Goal: Navigation & Orientation: Find specific page/section

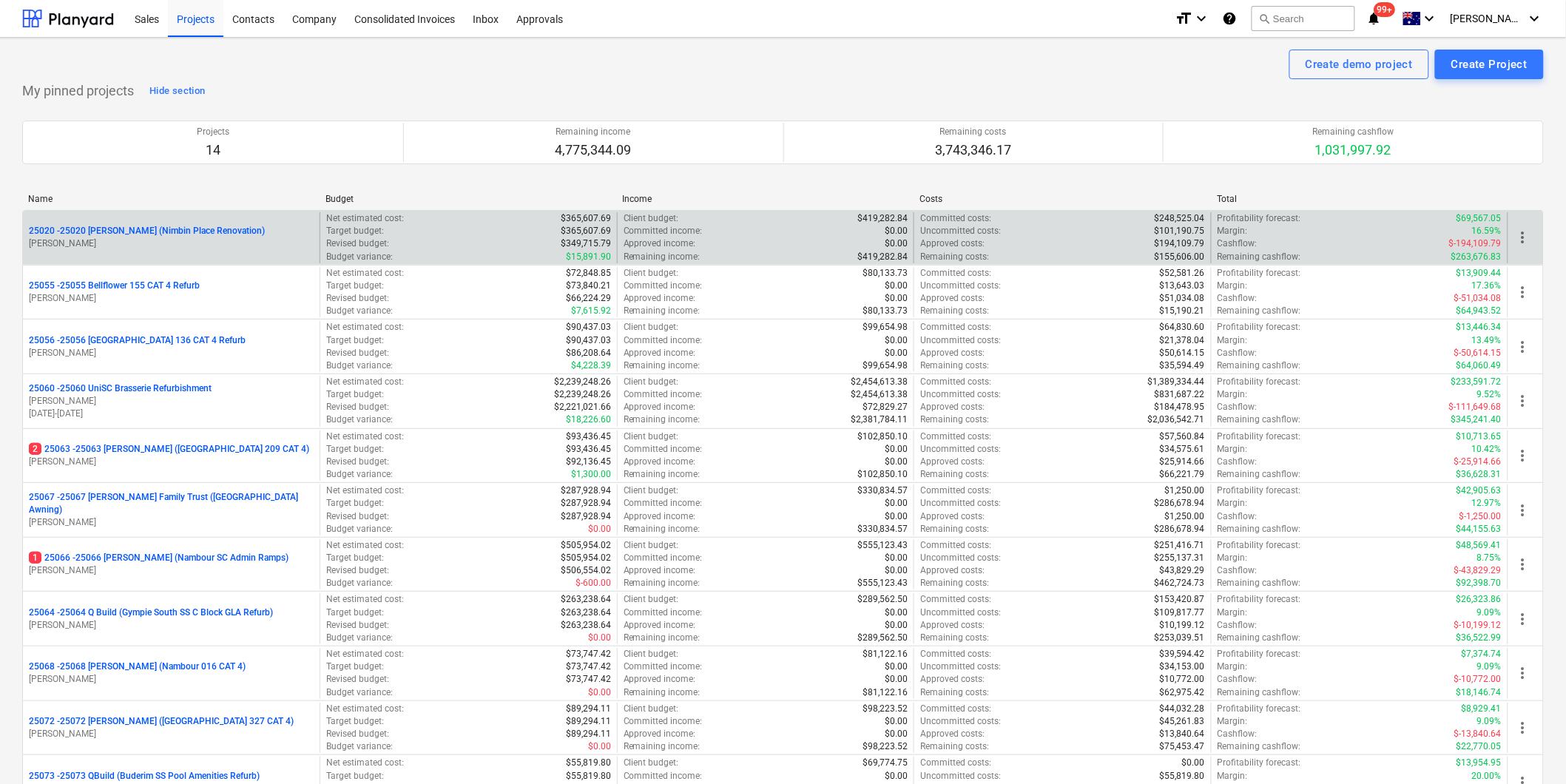
click at [197, 228] on p "25020 - 25020 [PERSON_NAME] (Nimbin Place Renovation)" at bounding box center [147, 231] width 236 height 13
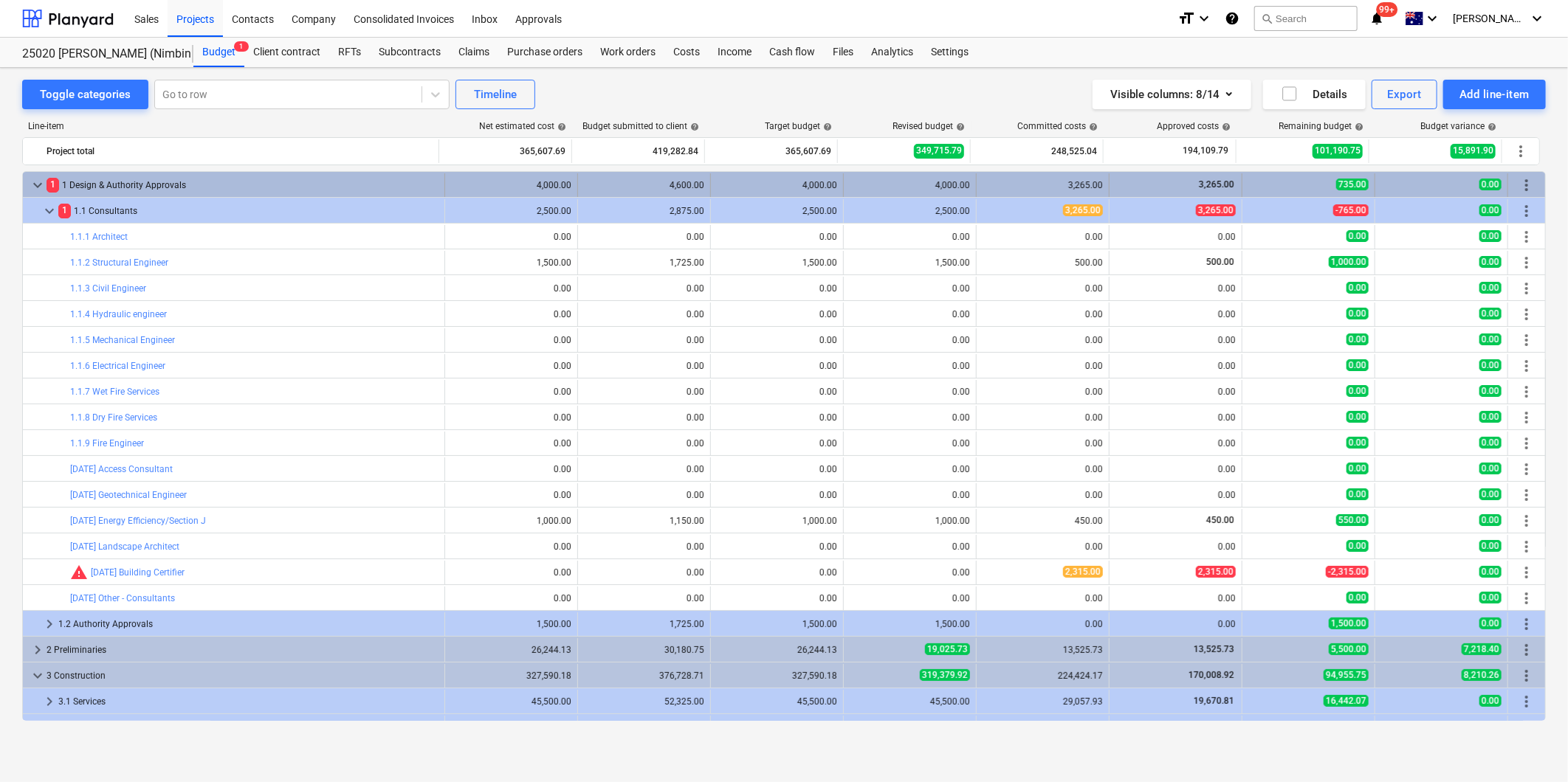
click at [38, 183] on span "keyboard_arrow_down" at bounding box center [37, 185] width 17 height 17
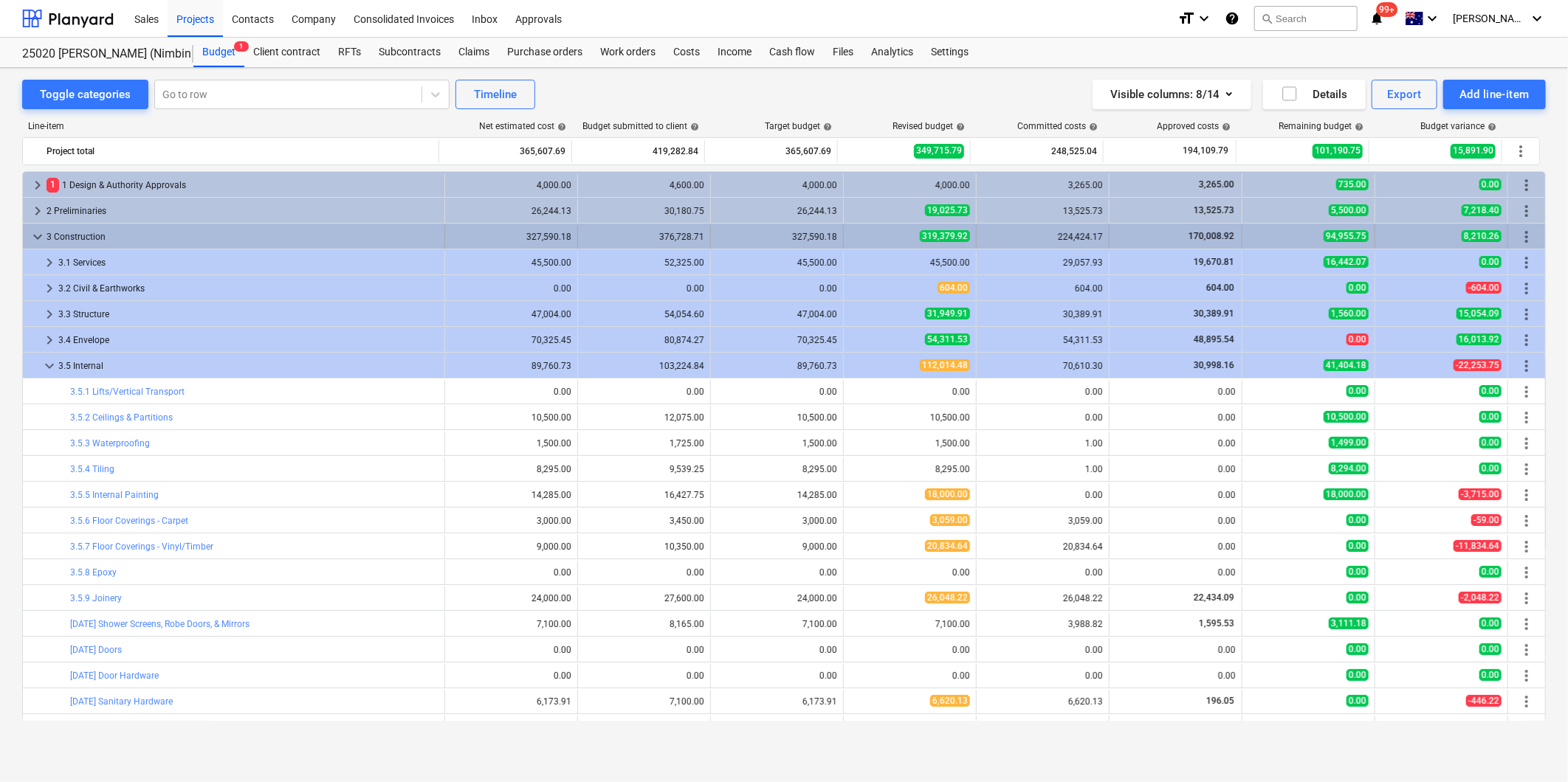
click at [32, 233] on span "keyboard_arrow_down" at bounding box center [37, 236] width 17 height 17
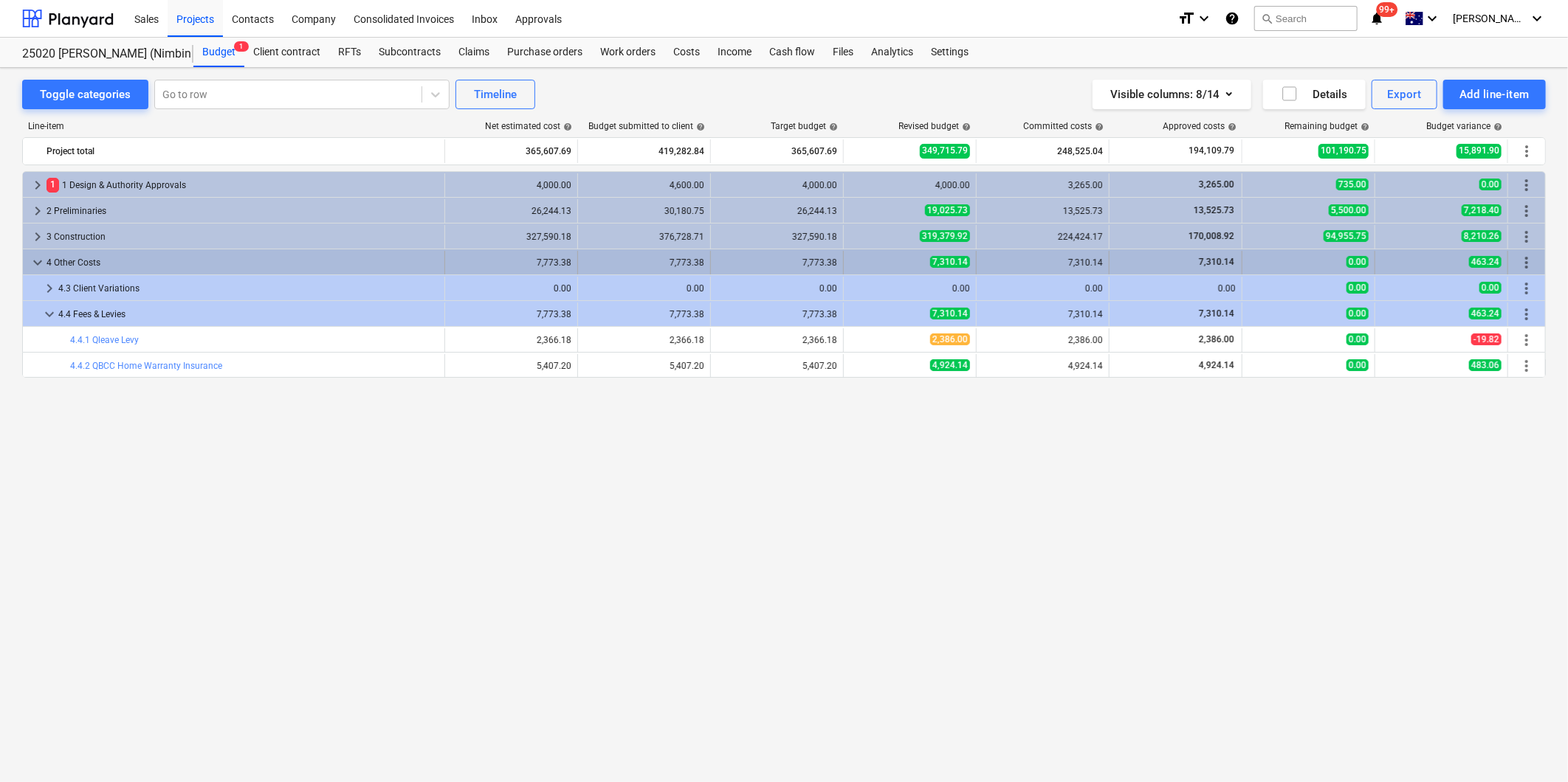
click at [39, 261] on span "keyboard_arrow_down" at bounding box center [37, 262] width 17 height 17
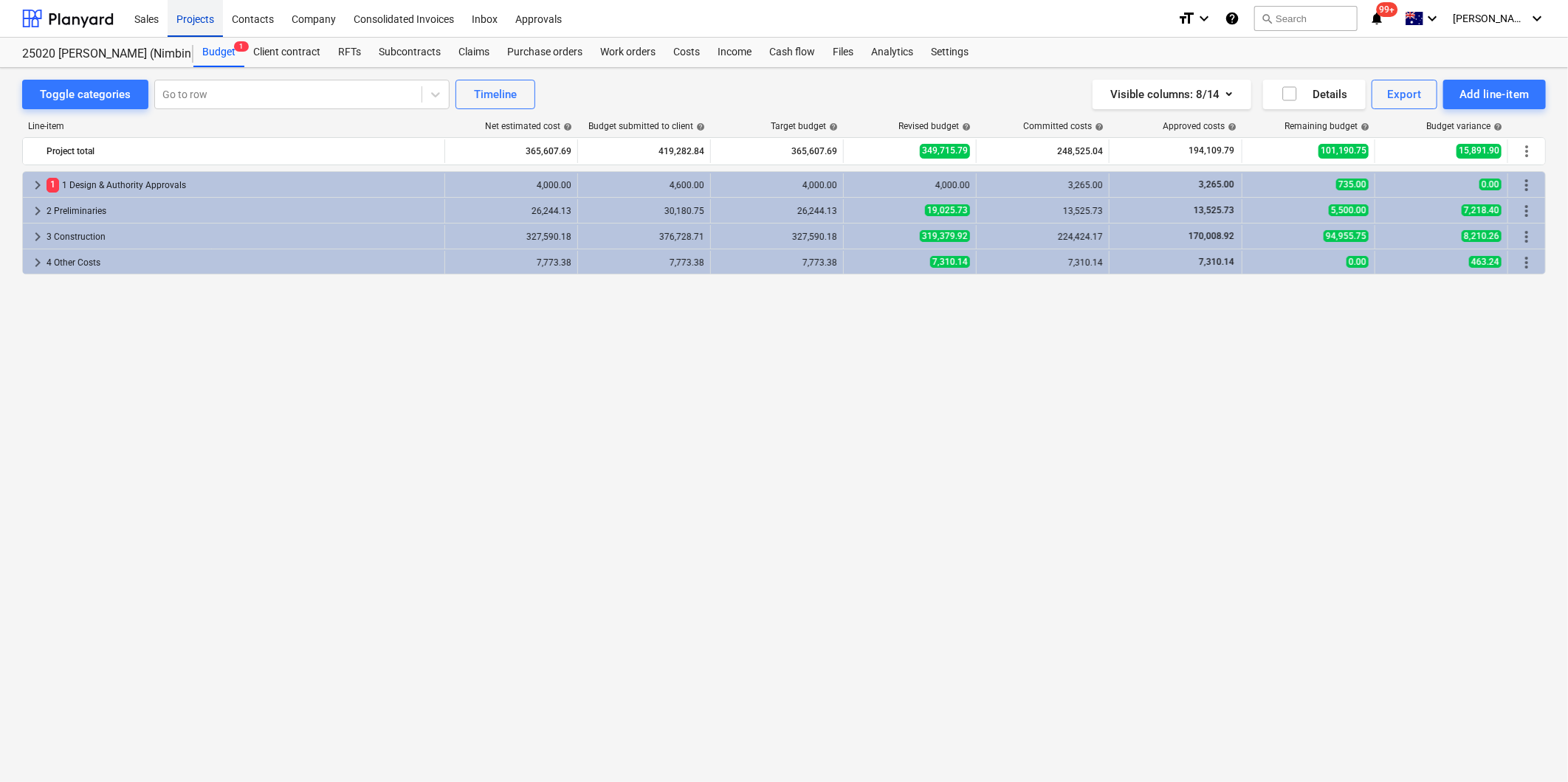
click at [207, 19] on div "Projects" at bounding box center [195, 18] width 56 height 38
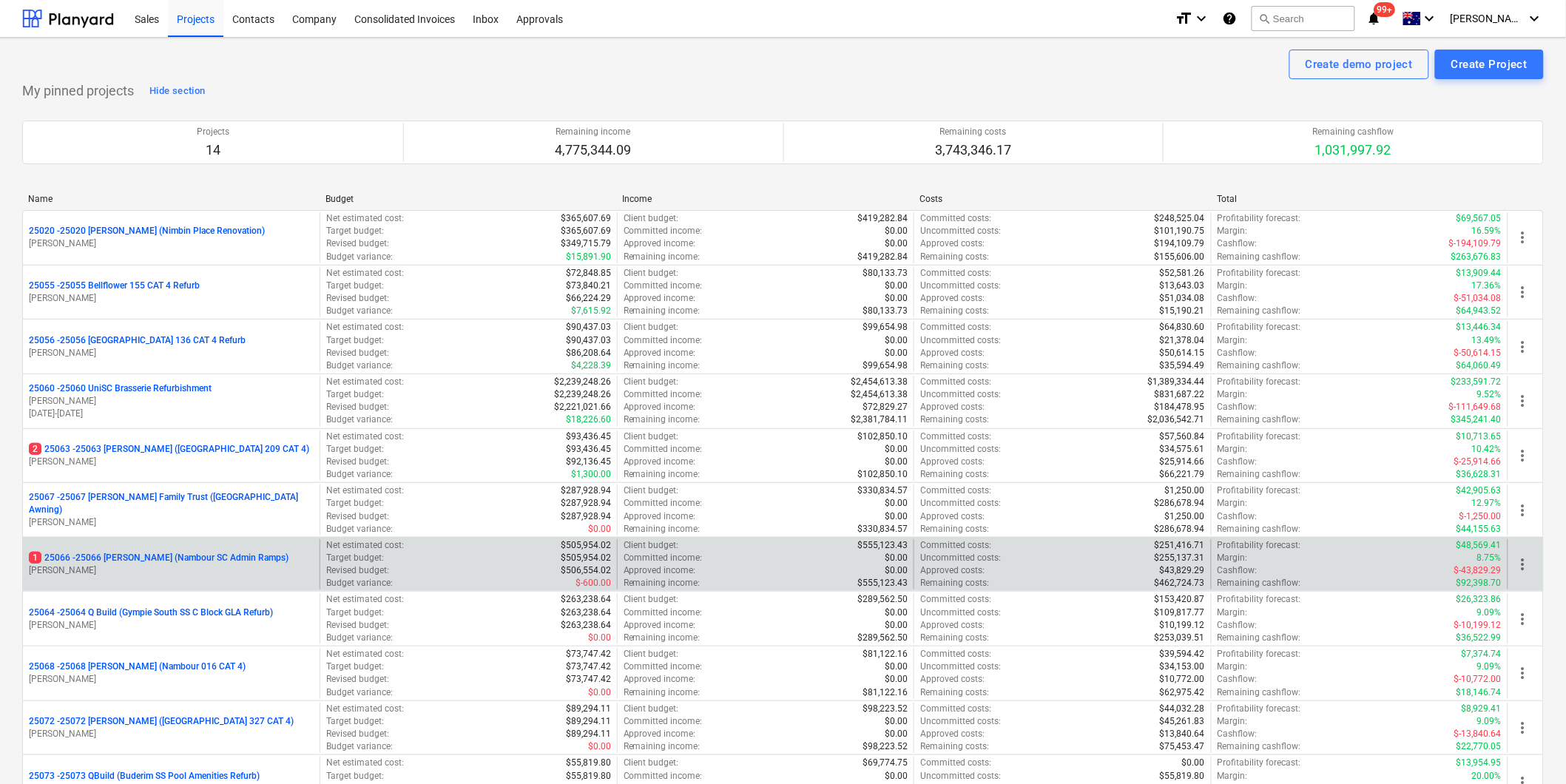
click at [205, 555] on p "1 25066 - 25066 [PERSON_NAME] (Nambour SC Admin Ramps)" at bounding box center [159, 558] width 260 height 13
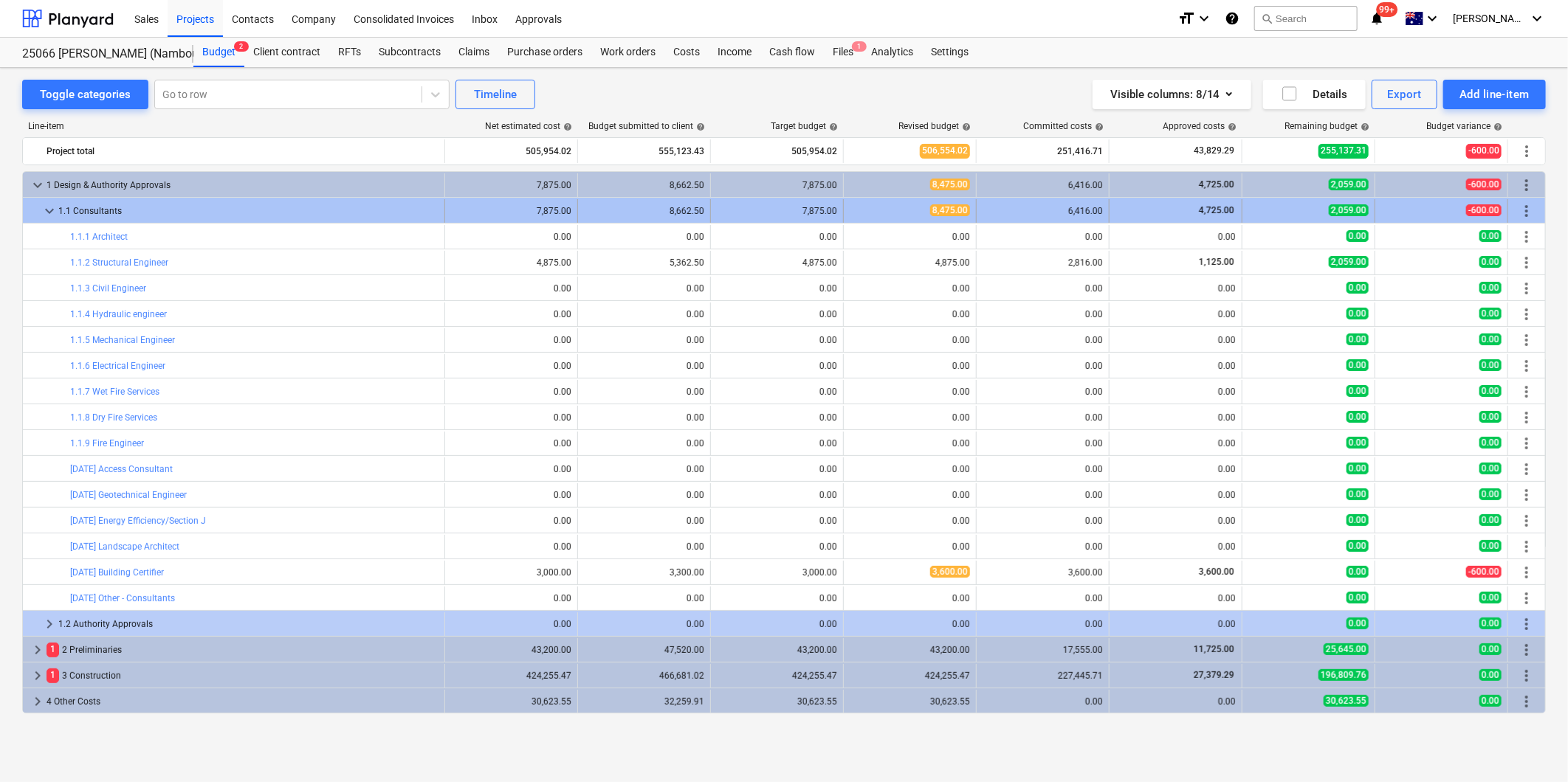
click at [44, 207] on span "keyboard_arrow_down" at bounding box center [49, 211] width 17 height 17
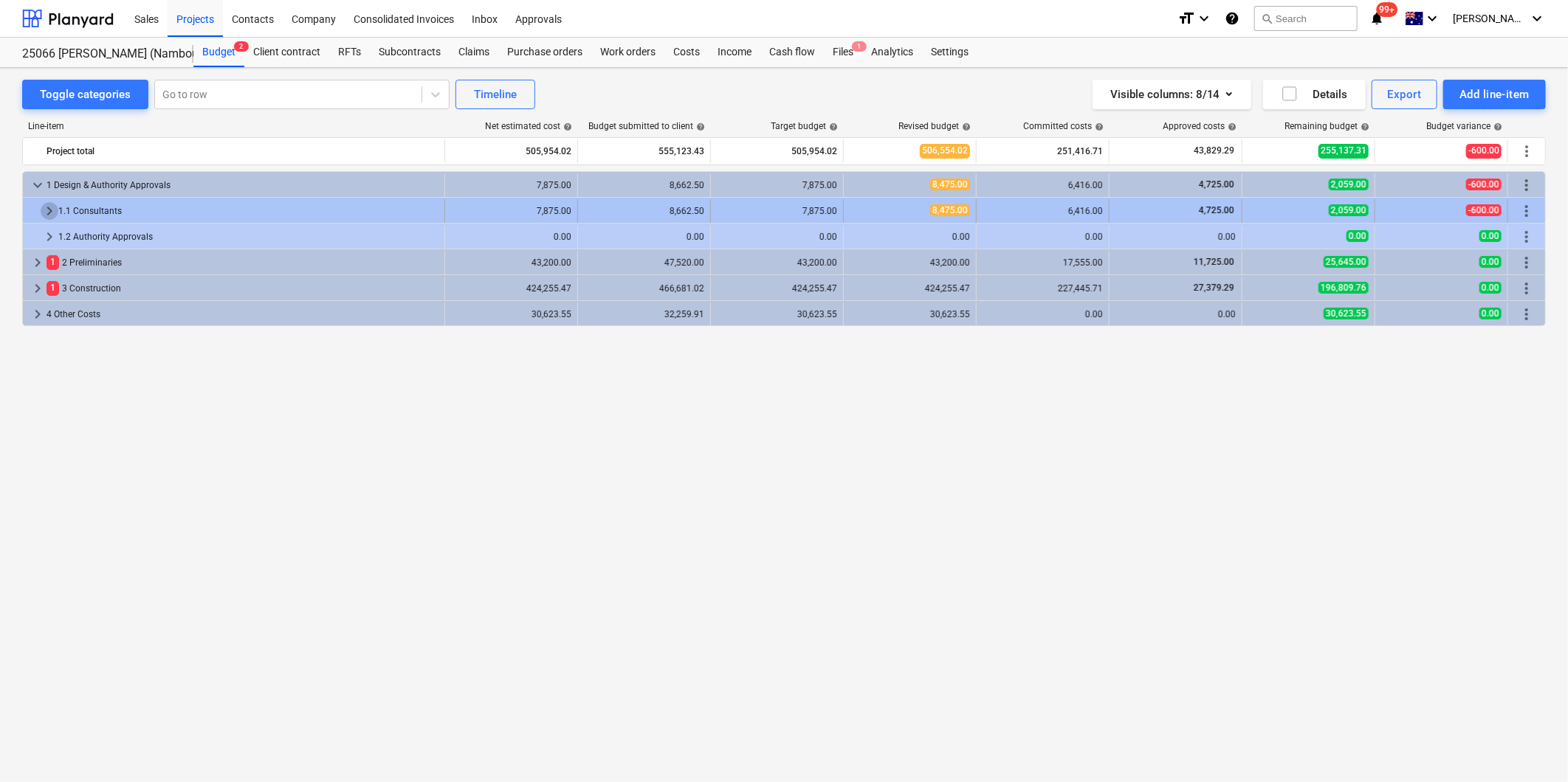
click at [52, 209] on span "keyboard_arrow_right" at bounding box center [49, 211] width 17 height 17
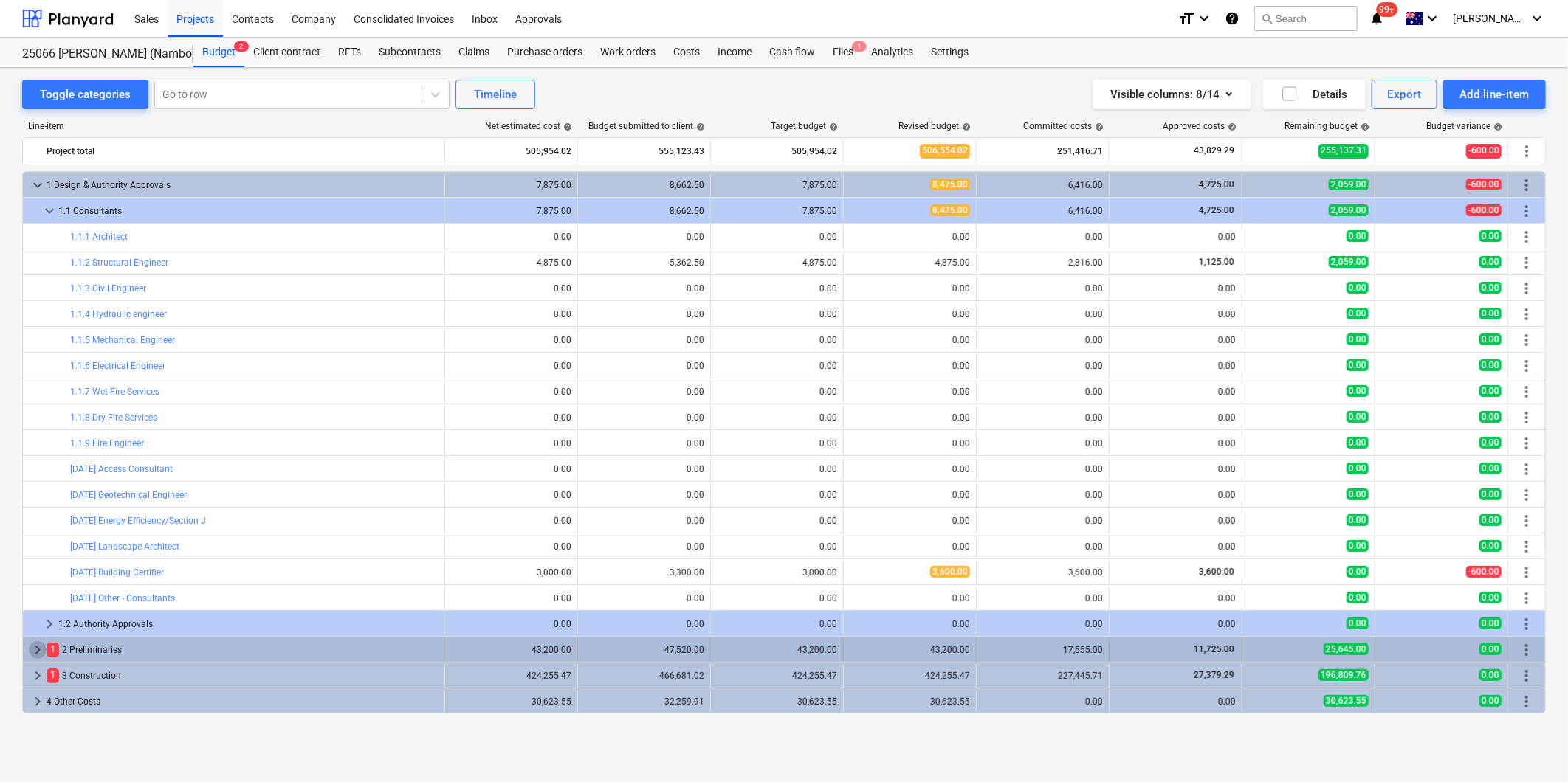
click at [30, 651] on span "keyboard_arrow_right" at bounding box center [37, 650] width 17 height 17
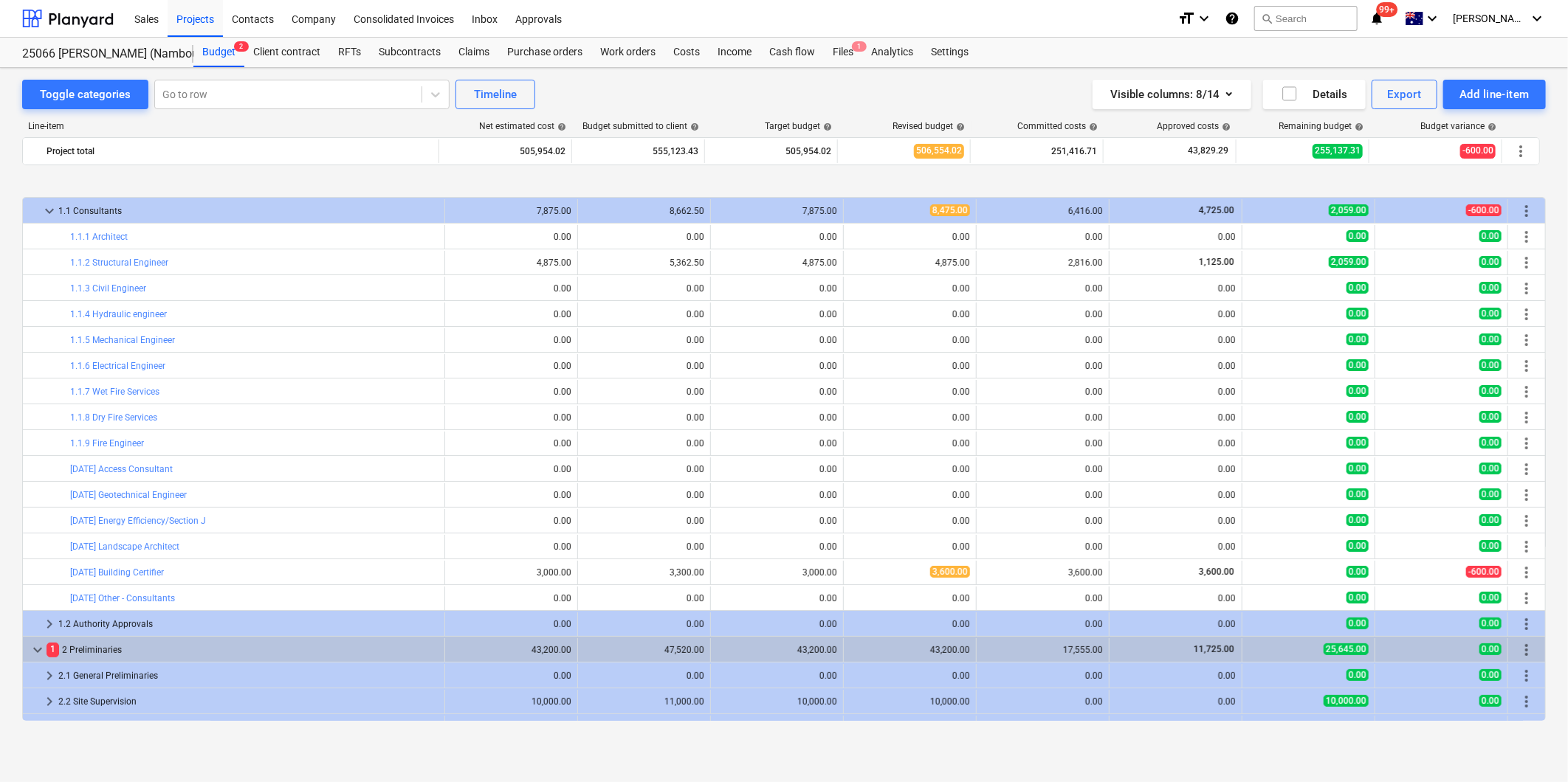
scroll to position [82, 0]
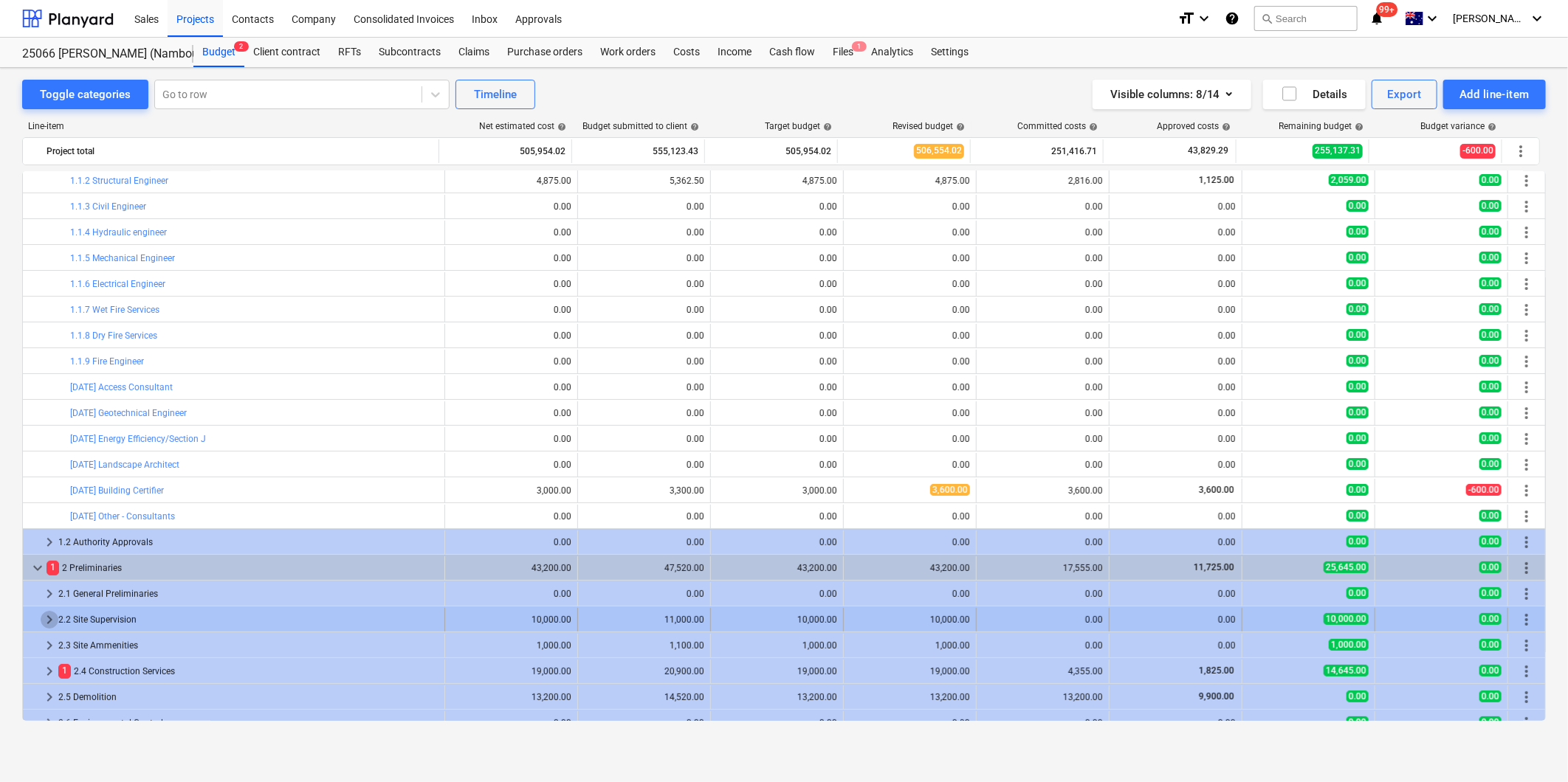
click at [46, 621] on span "keyboard_arrow_right" at bounding box center [49, 619] width 17 height 17
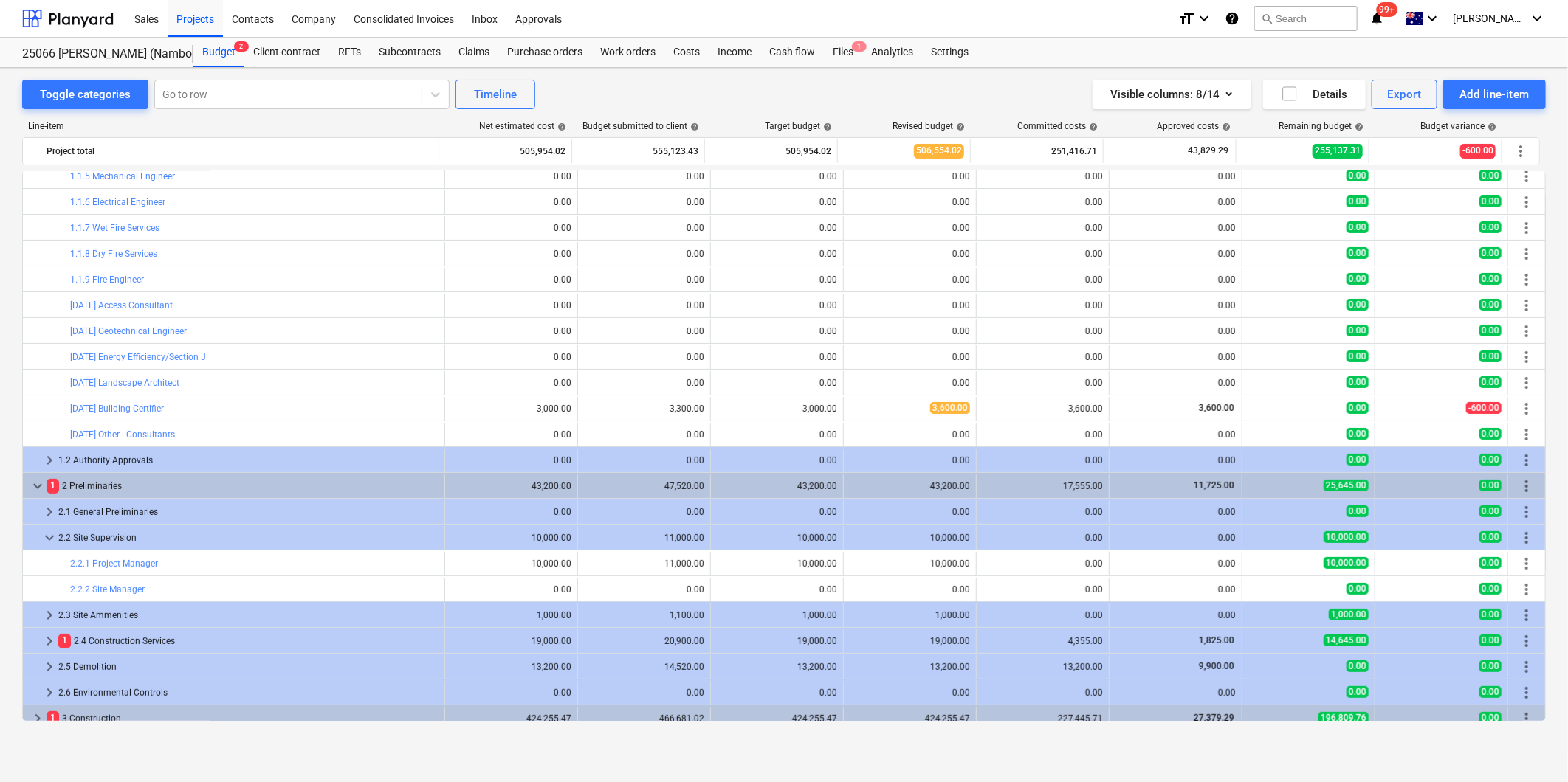
scroll to position [199, 0]
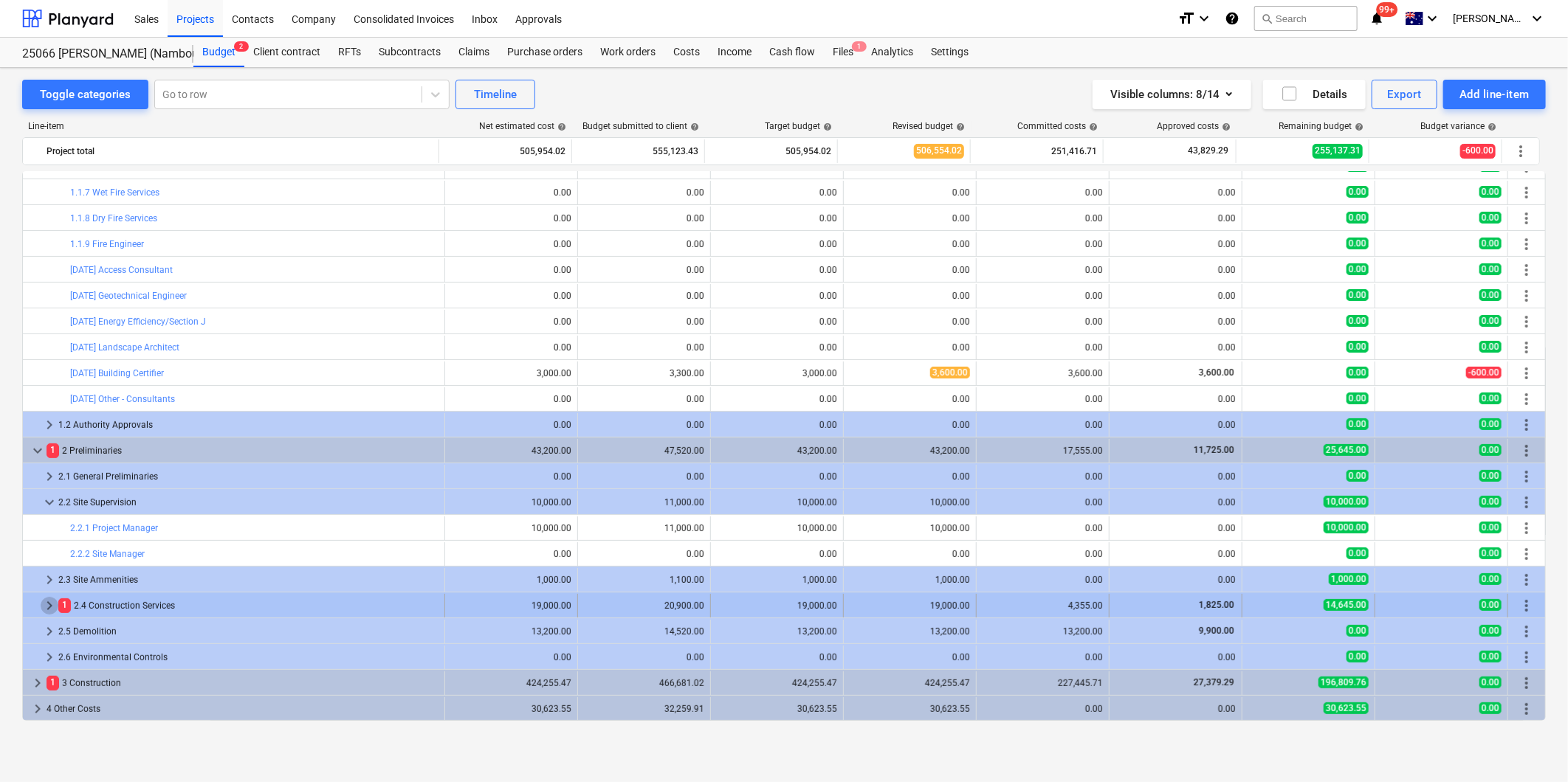
click at [47, 611] on span "keyboard_arrow_right" at bounding box center [49, 605] width 17 height 17
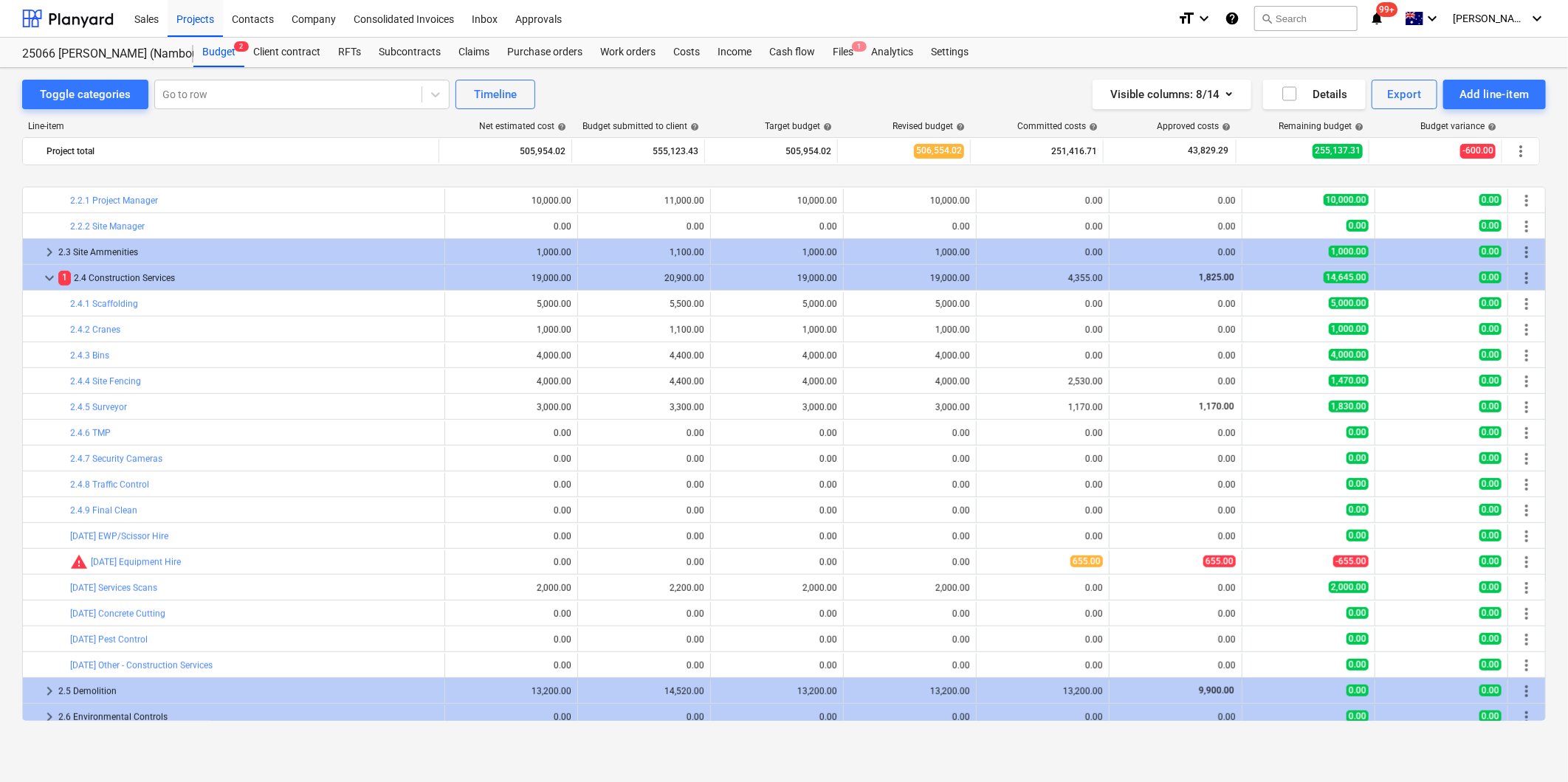
scroll to position [586, 0]
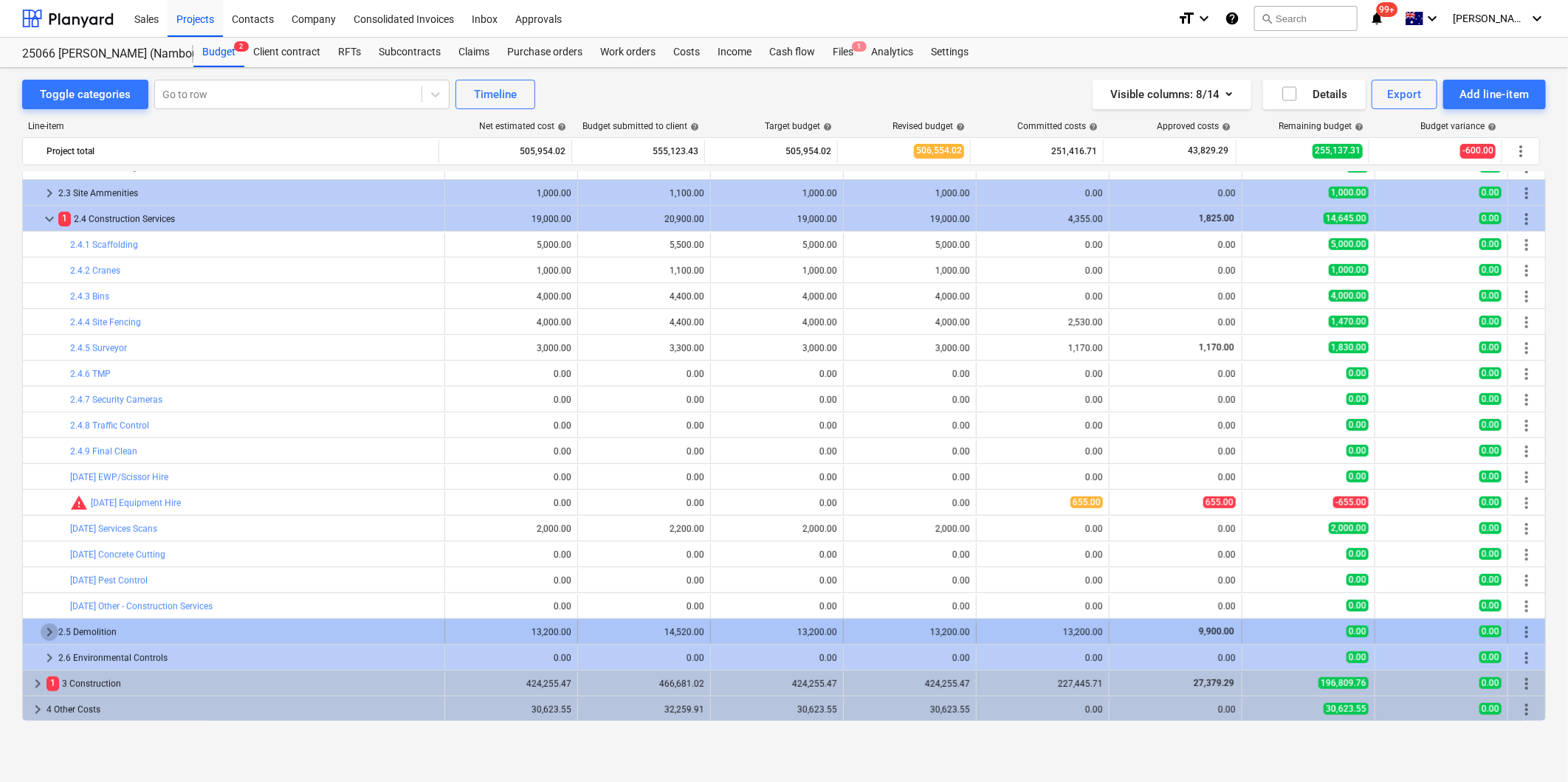
click at [46, 630] on span "keyboard_arrow_right" at bounding box center [49, 632] width 17 height 17
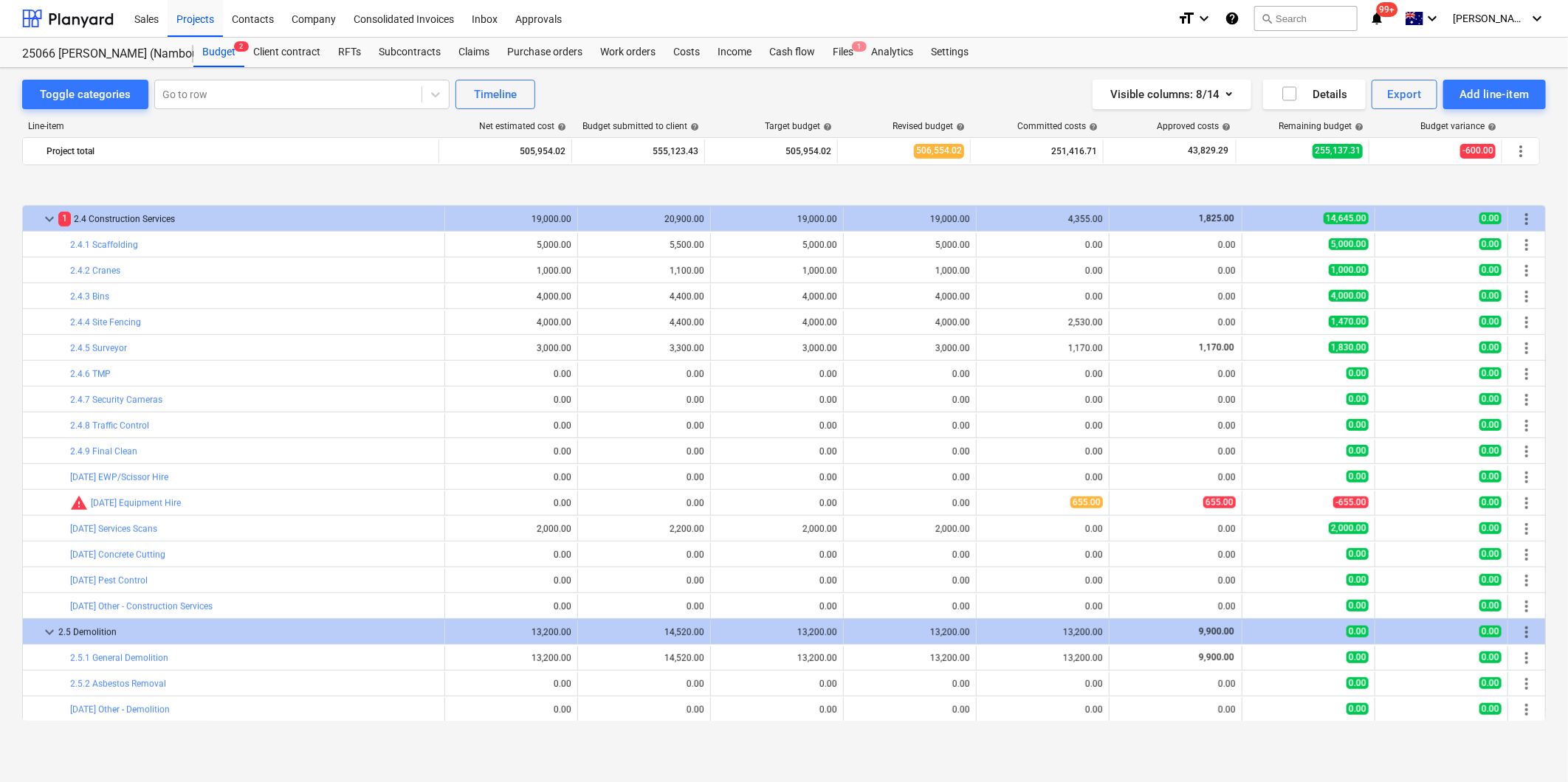
scroll to position [664, 0]
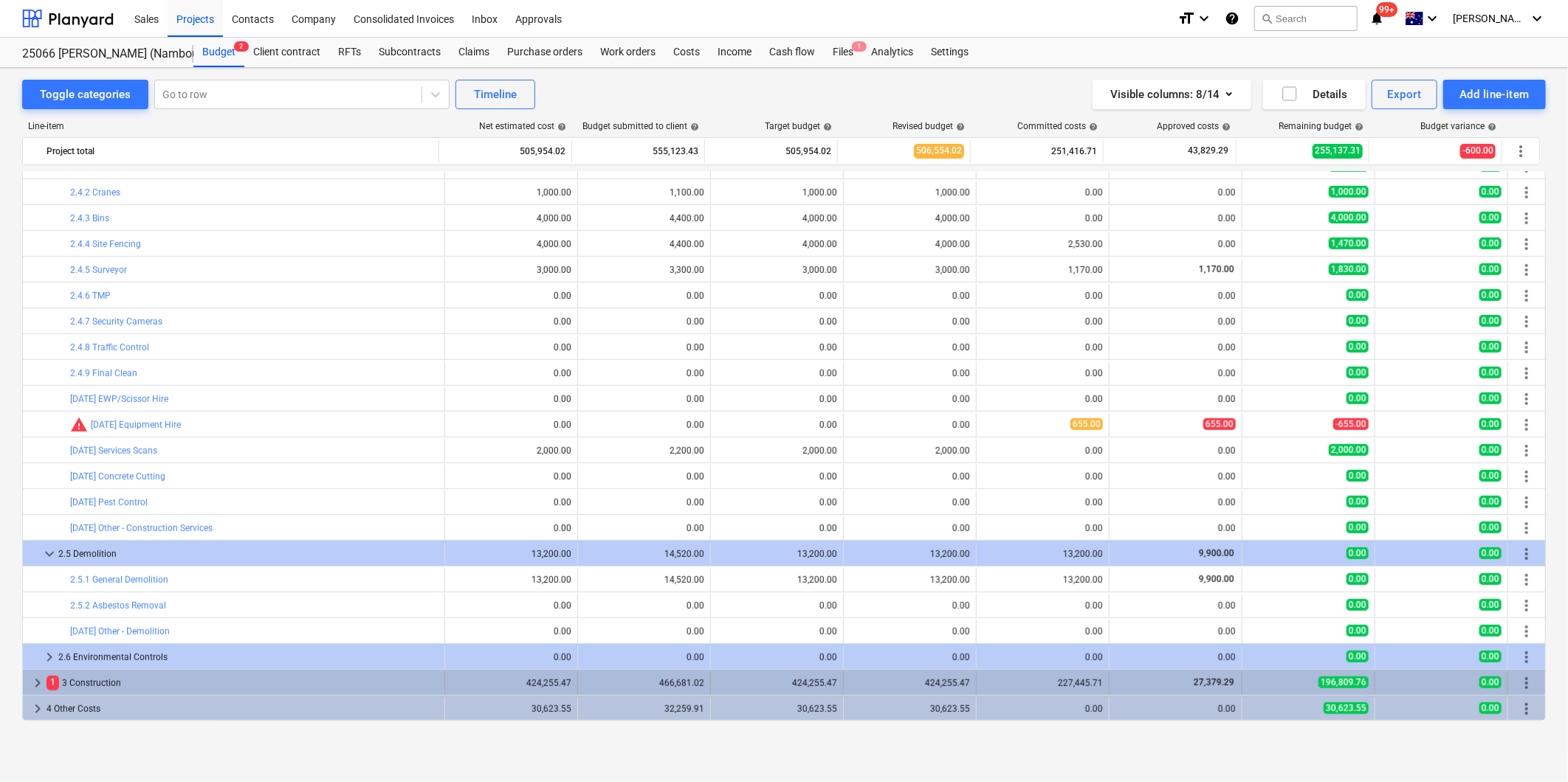
click at [34, 680] on span "keyboard_arrow_right" at bounding box center [37, 682] width 17 height 17
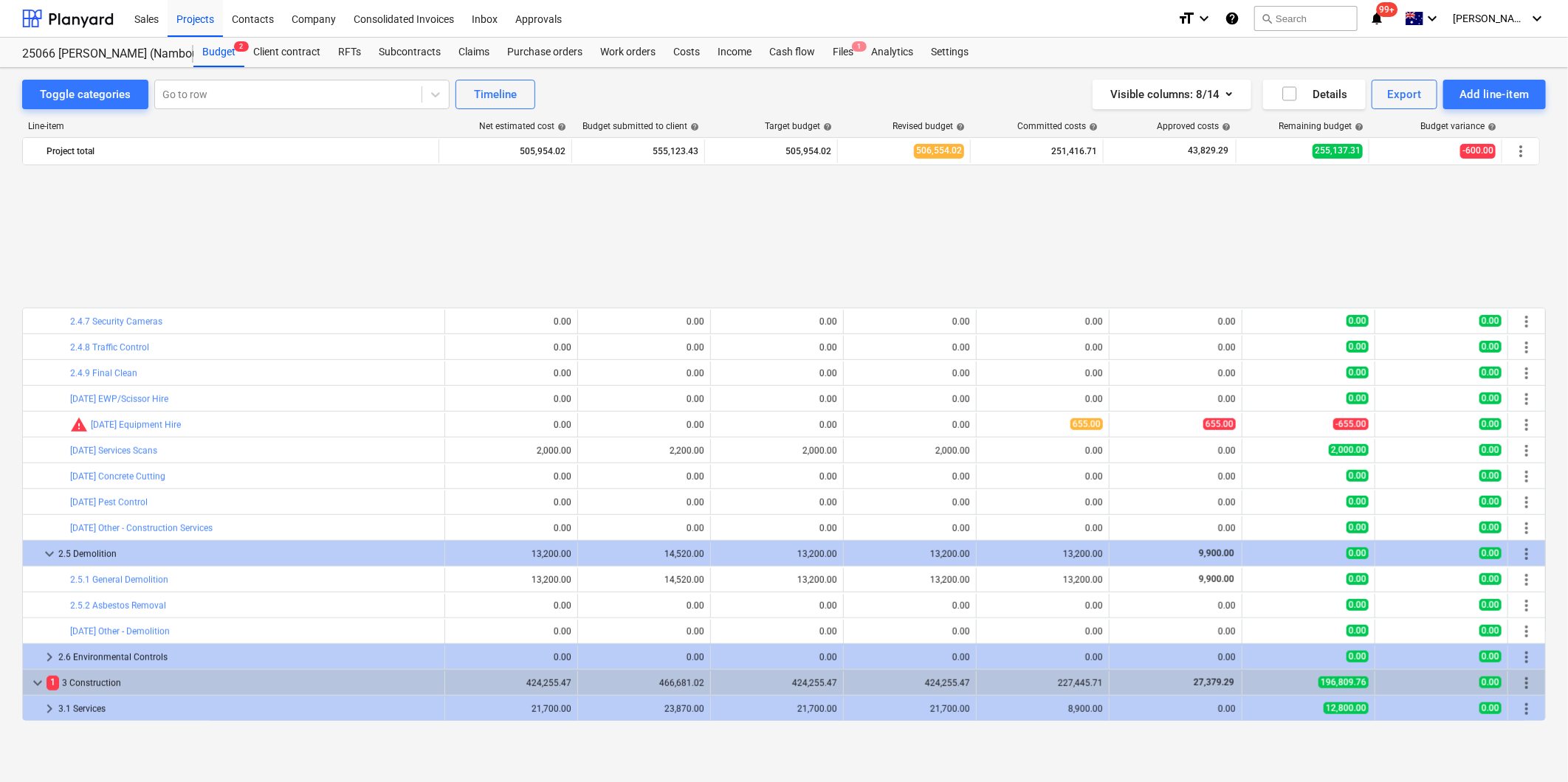
scroll to position [828, 0]
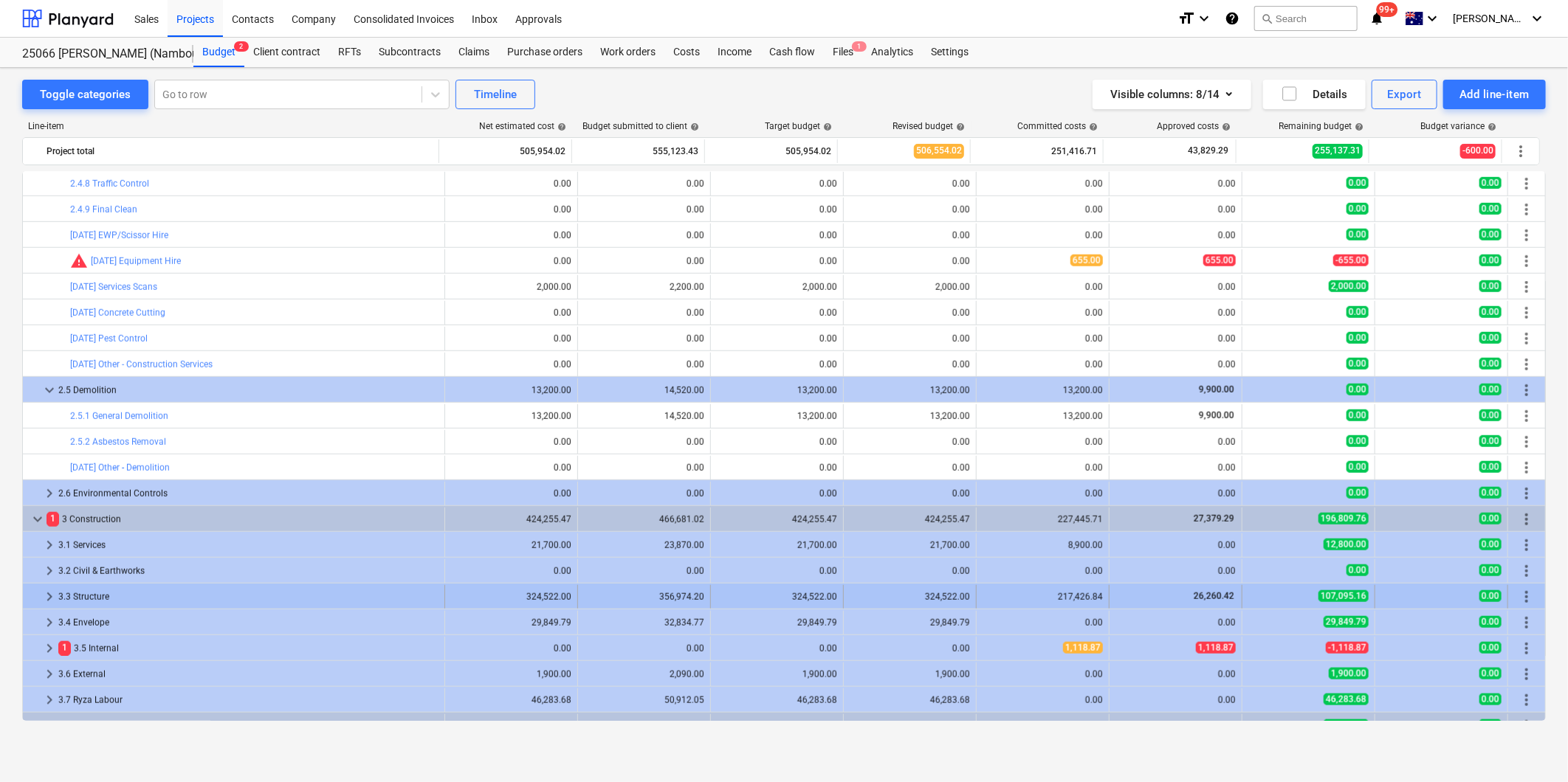
click at [48, 595] on span "keyboard_arrow_right" at bounding box center [49, 597] width 17 height 17
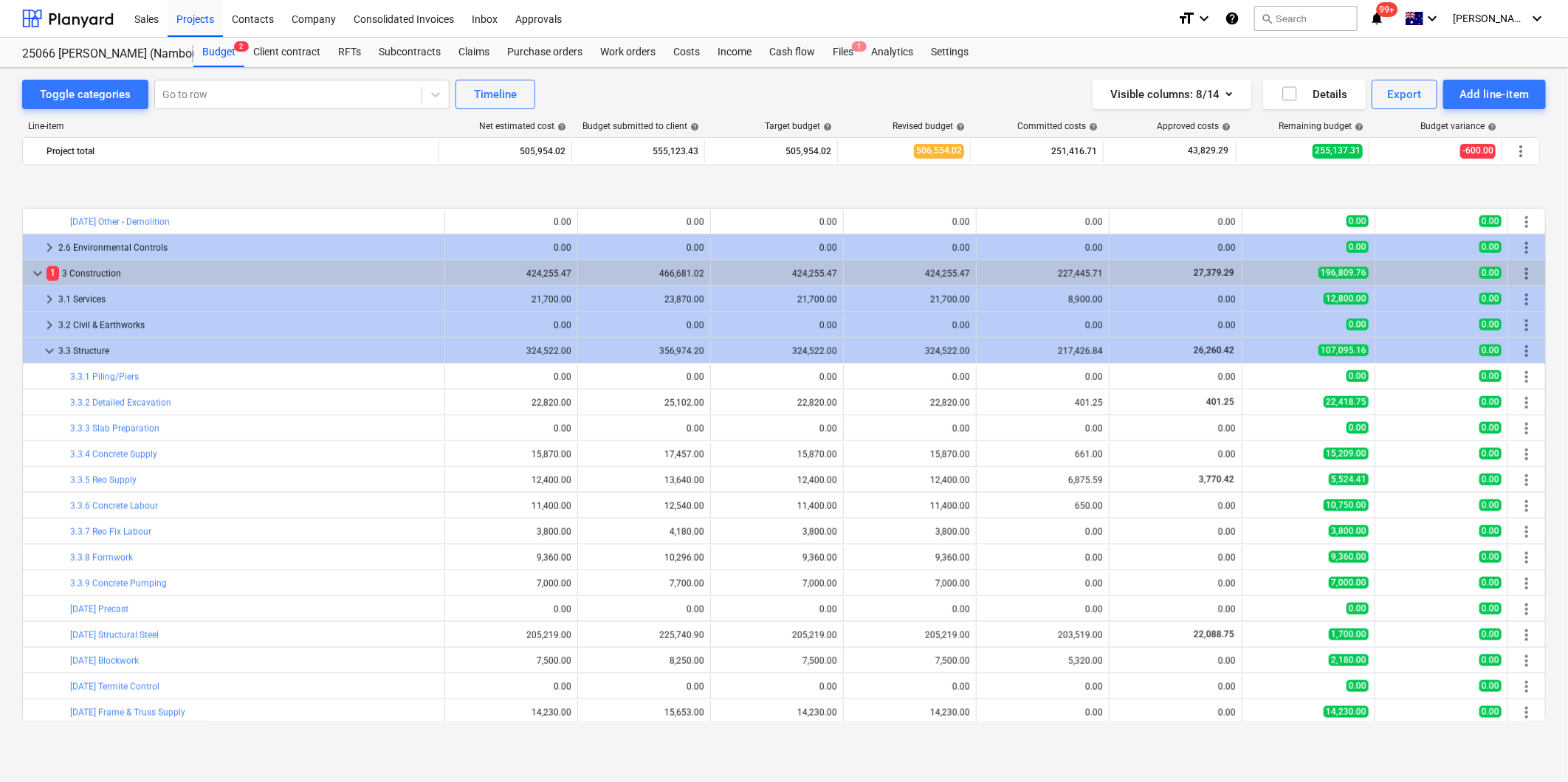
scroll to position [1155, 0]
